Goal: Navigation & Orientation: Find specific page/section

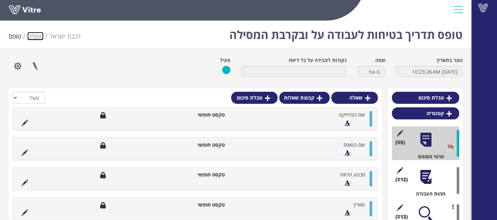
click at [36, 34] on link "טפסים" at bounding box center [35, 36] width 16 height 9
